Goal: Information Seeking & Learning: Check status

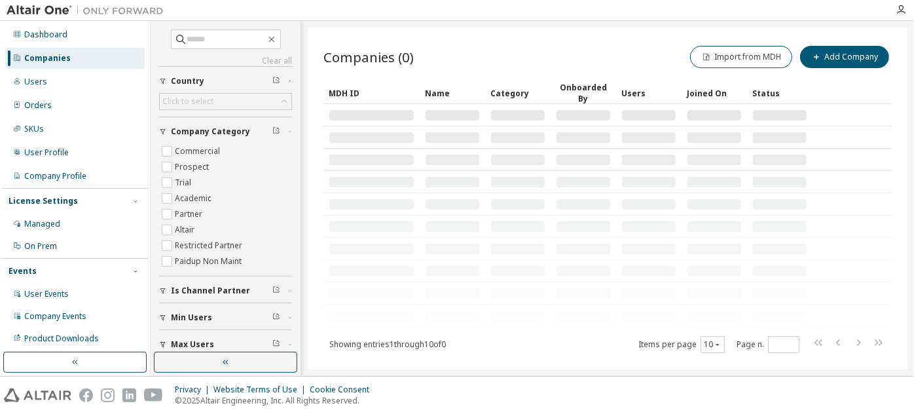
click at [188, 29] on div "Clear all Max Users Min Users Is Channel Partner Company Category Commercial Pr…" at bounding box center [225, 186] width 146 height 327
click at [194, 34] on input "text" at bounding box center [226, 39] width 79 height 13
paste input "**********"
type input "**********"
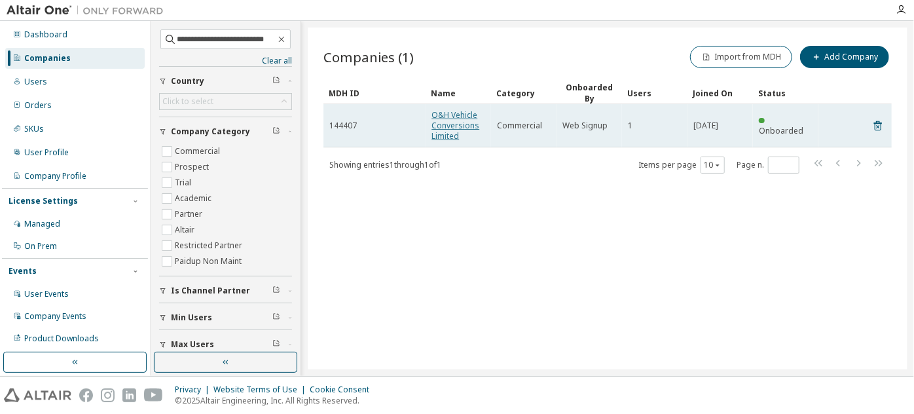
click at [445, 123] on link "O&H Vehicle Conversions Limited" at bounding box center [455, 125] width 48 height 32
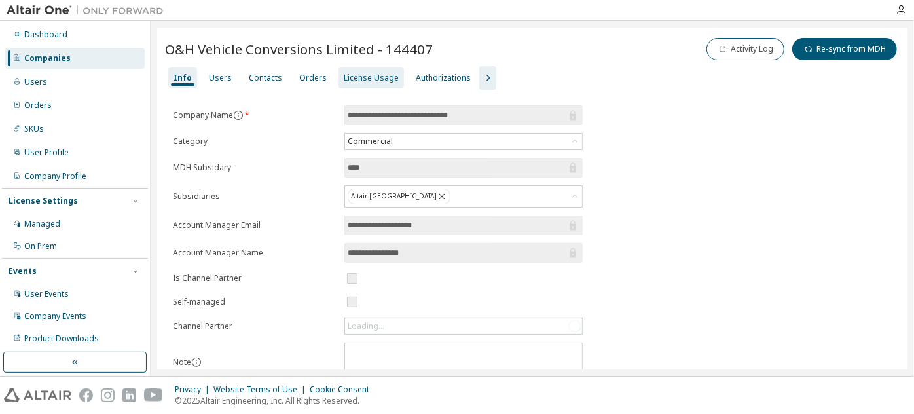
click at [369, 67] on div "License Usage" at bounding box center [370, 77] width 65 height 21
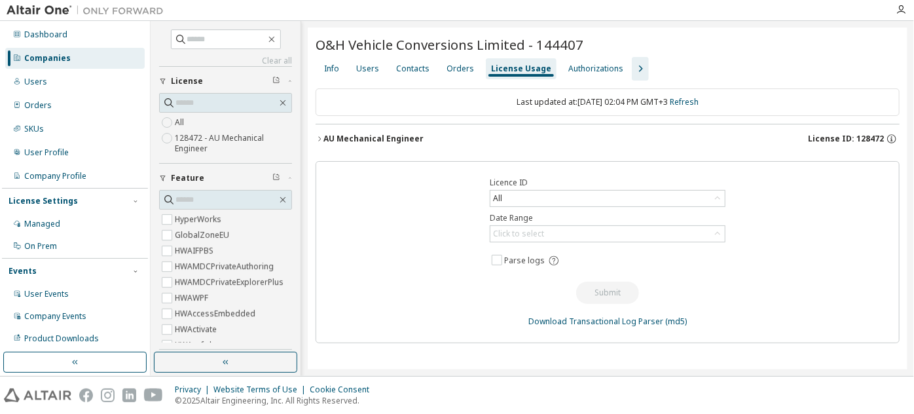
click at [369, 138] on div "AU Mechanical Engineer" at bounding box center [373, 139] width 100 height 10
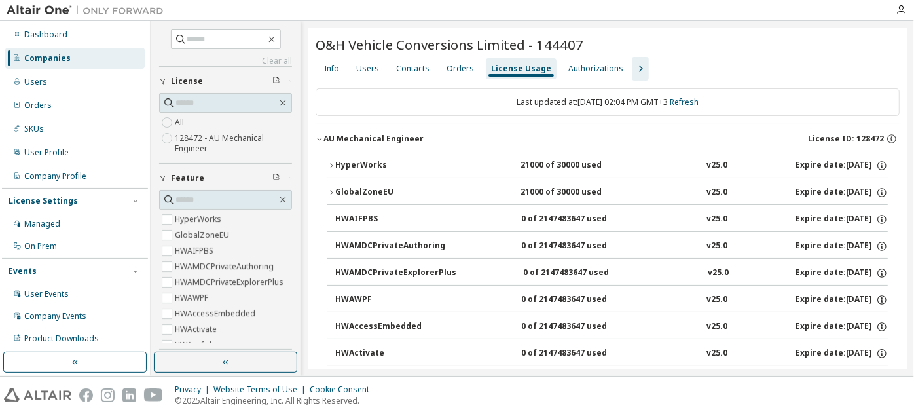
click at [363, 160] on div "HyperWorks" at bounding box center [394, 166] width 118 height 12
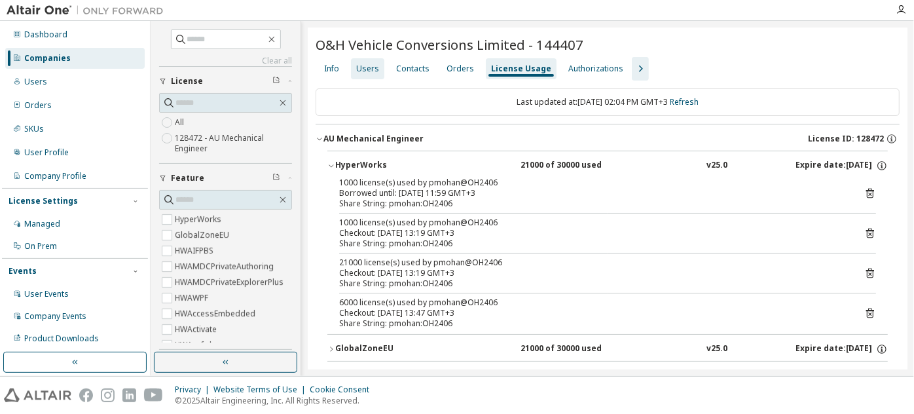
click at [360, 73] on div "Users" at bounding box center [367, 68] width 23 height 10
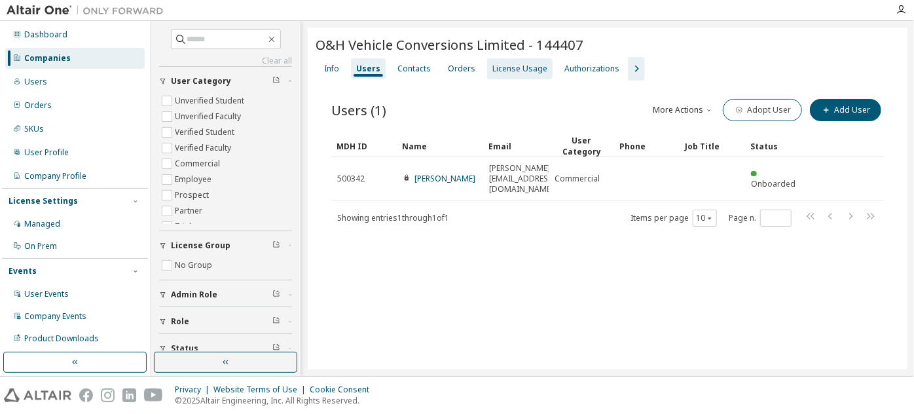
click at [516, 67] on div "License Usage" at bounding box center [519, 68] width 55 height 10
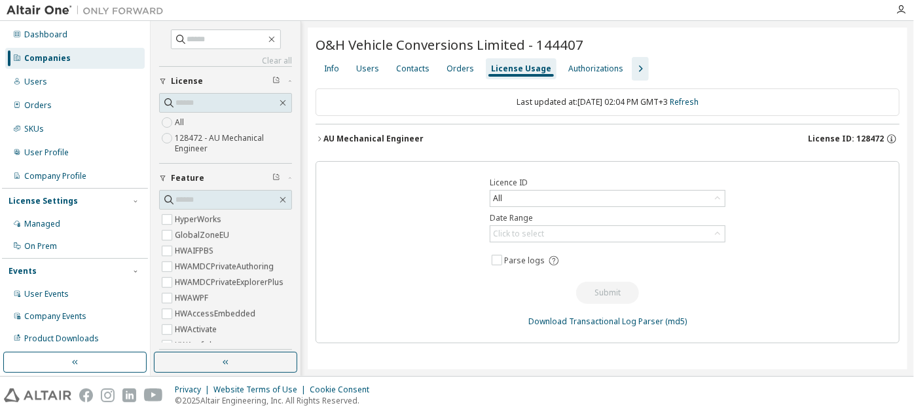
click at [370, 134] on div "AU Mechanical Engineer" at bounding box center [373, 139] width 100 height 10
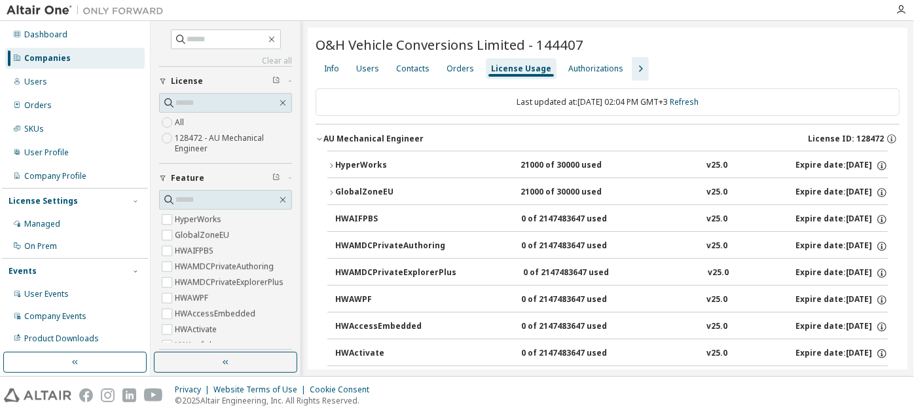
click at [331, 163] on icon "button" at bounding box center [331, 166] width 8 height 8
